Goal: Transaction & Acquisition: Purchase product/service

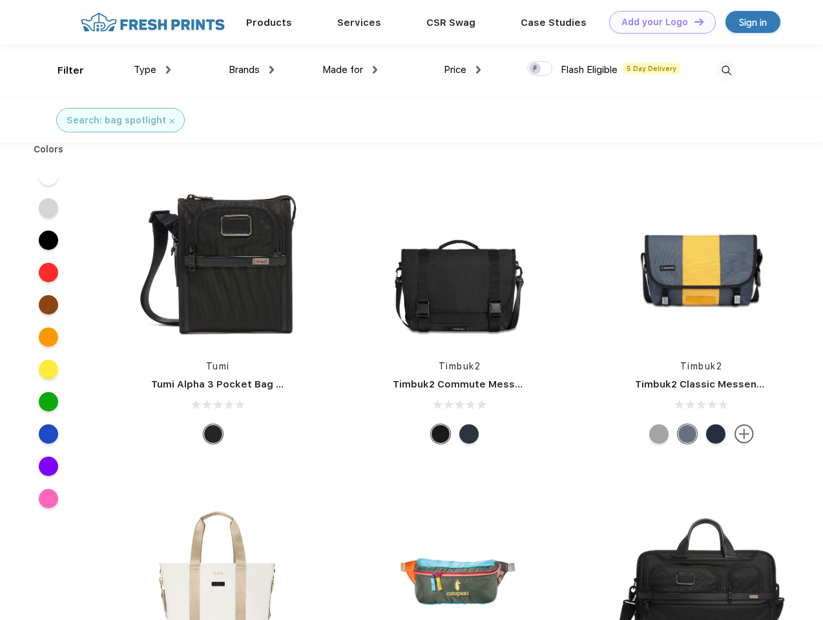
scroll to position [1, 0]
click at [657, 22] on link "Add your Logo Design Tool" at bounding box center [662, 22] width 107 height 23
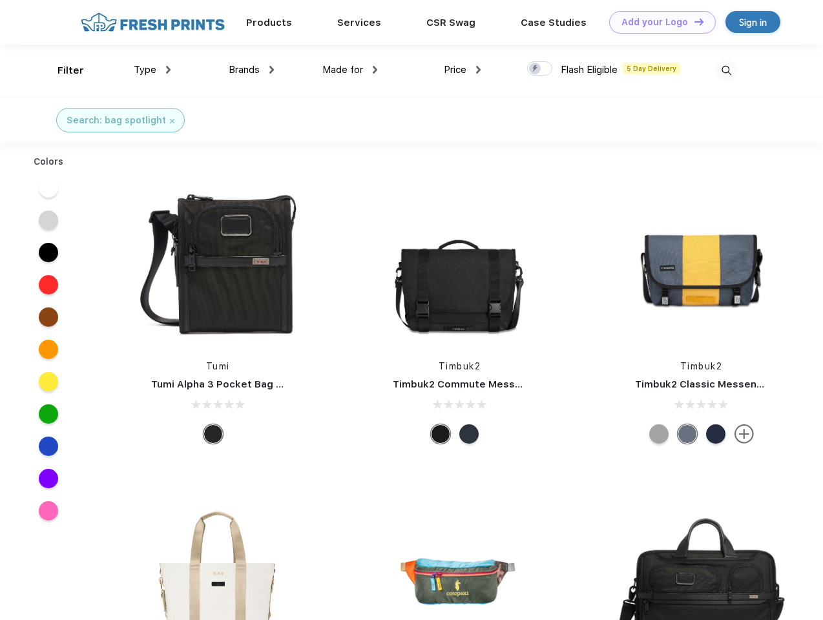
click at [0, 0] on div "Design Tool" at bounding box center [0, 0] width 0 height 0
click at [693, 21] on link "Add your Logo Design Tool" at bounding box center [662, 22] width 107 height 23
click at [62, 70] on div "Filter" at bounding box center [70, 70] width 26 height 15
click at [152, 70] on span "Type" at bounding box center [145, 70] width 23 height 12
click at [251, 70] on span "Brands" at bounding box center [244, 70] width 31 height 12
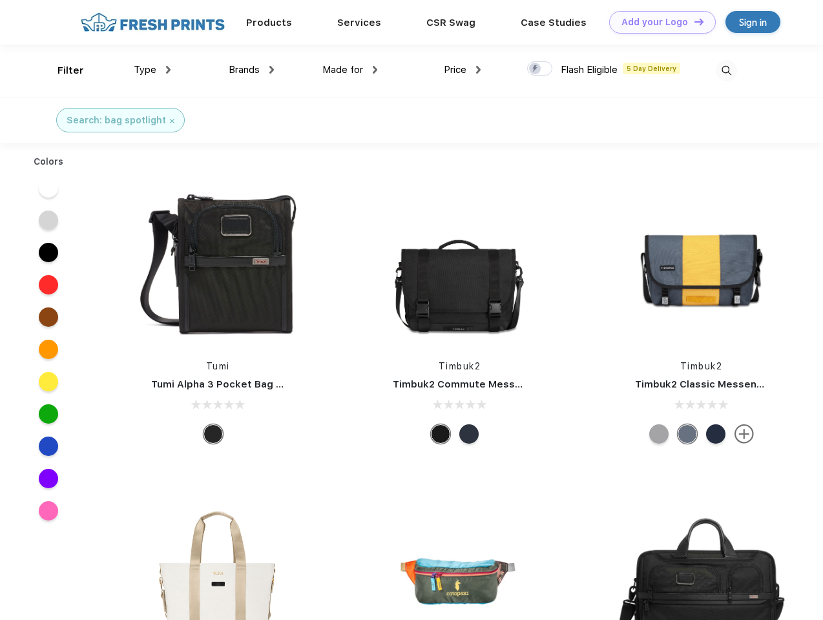
click at [350, 70] on span "Made for" at bounding box center [342, 70] width 41 height 12
click at [462, 70] on span "Price" at bounding box center [455, 70] width 23 height 12
click at [540, 69] on div at bounding box center [539, 68] width 25 height 14
click at [535, 69] on input "checkbox" at bounding box center [531, 65] width 8 height 8
click at [726, 70] on img at bounding box center [725, 70] width 21 height 21
